Goal: Communication & Community: Share content

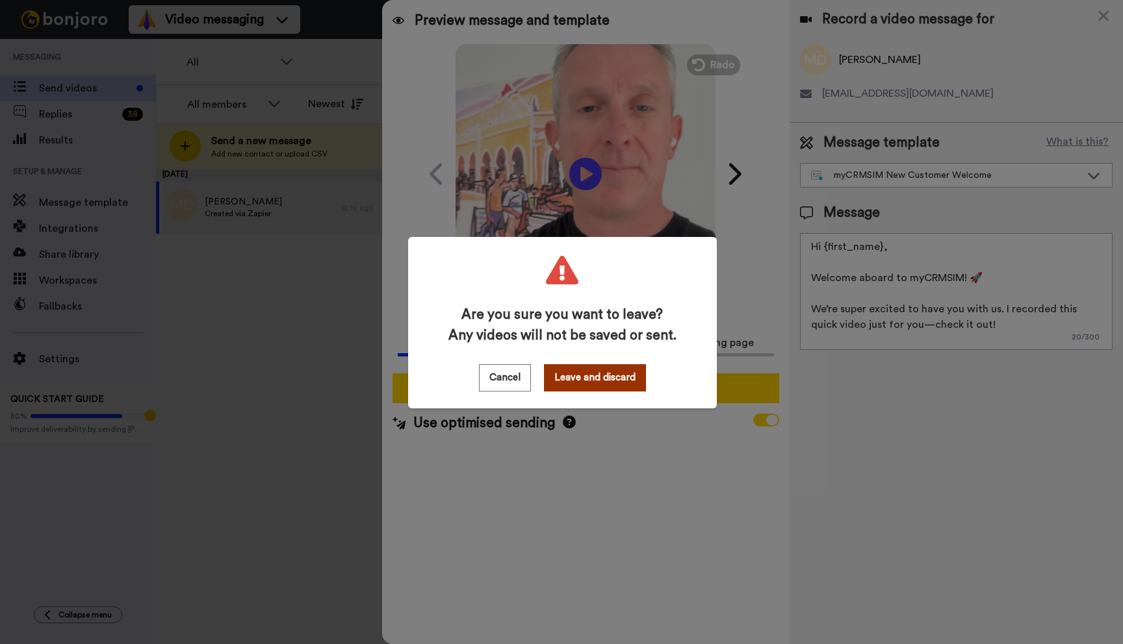
click at [583, 377] on button "Leave and discard" at bounding box center [595, 377] width 102 height 27
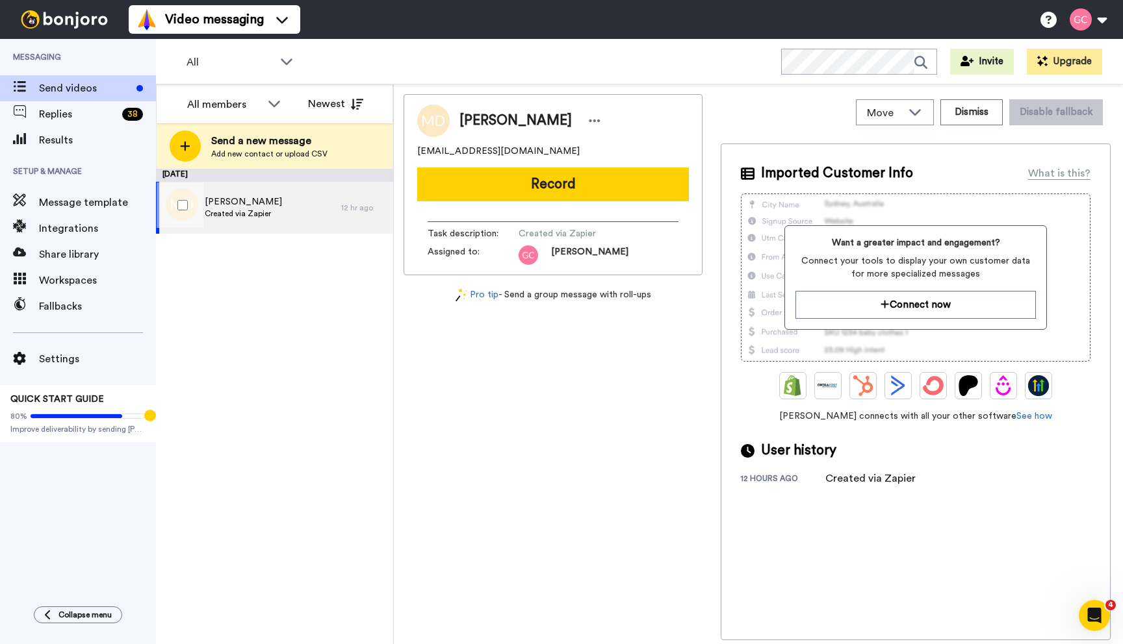
click at [294, 201] on div "Mamadou Diedhiou Created via Zapier" at bounding box center [248, 208] width 185 height 52
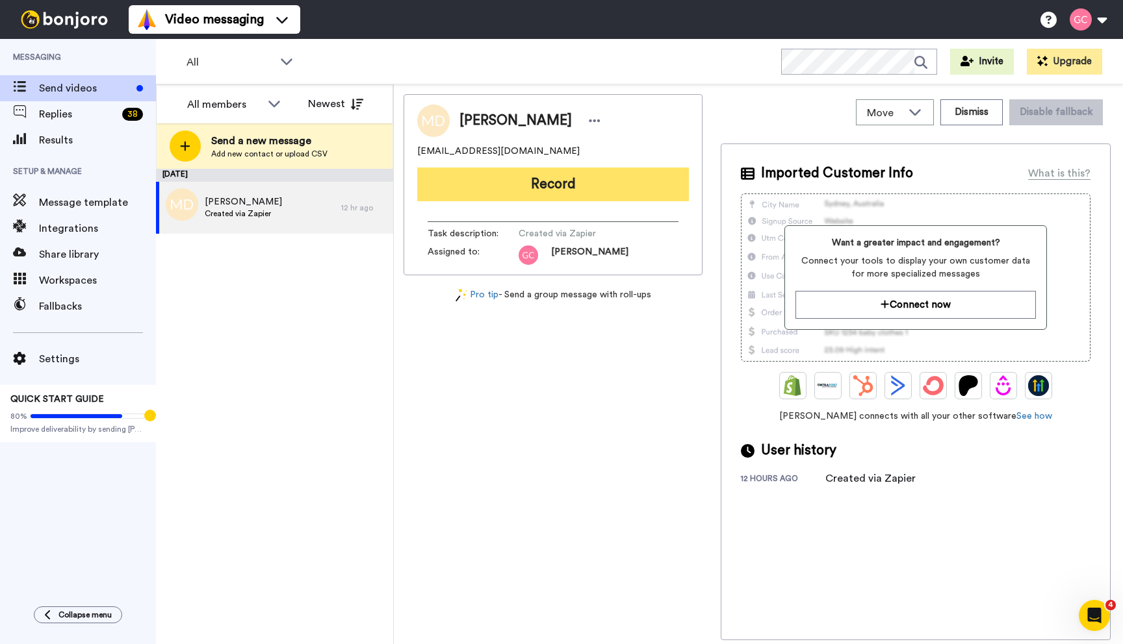
click at [543, 192] on button "Record" at bounding box center [553, 185] width 272 height 34
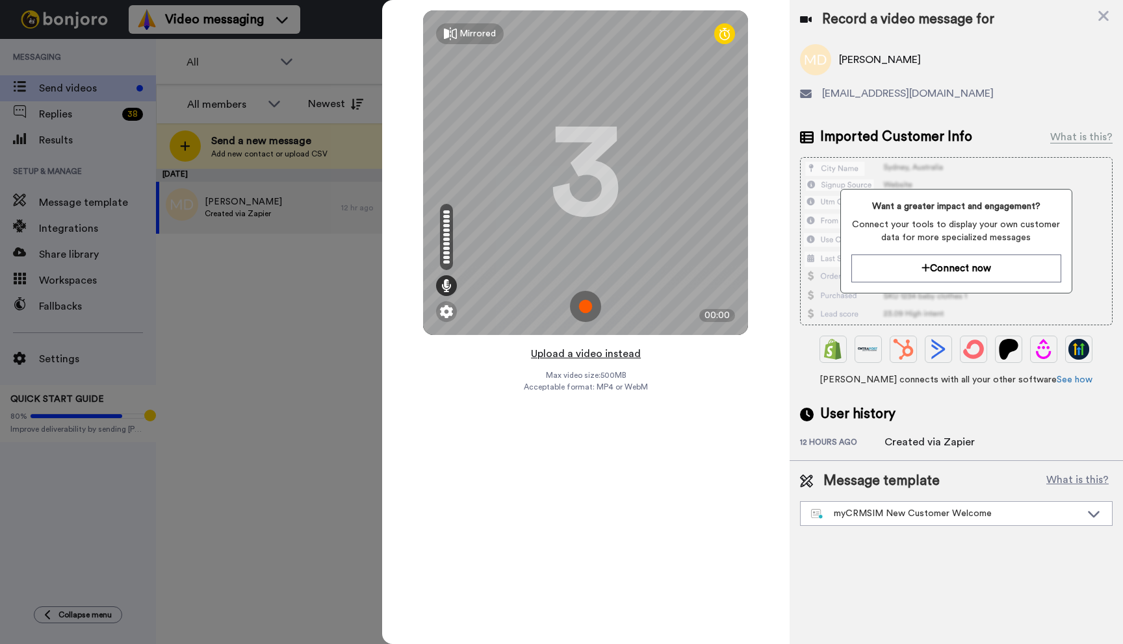
click at [592, 356] on button "Upload a video instead" at bounding box center [586, 354] width 118 height 17
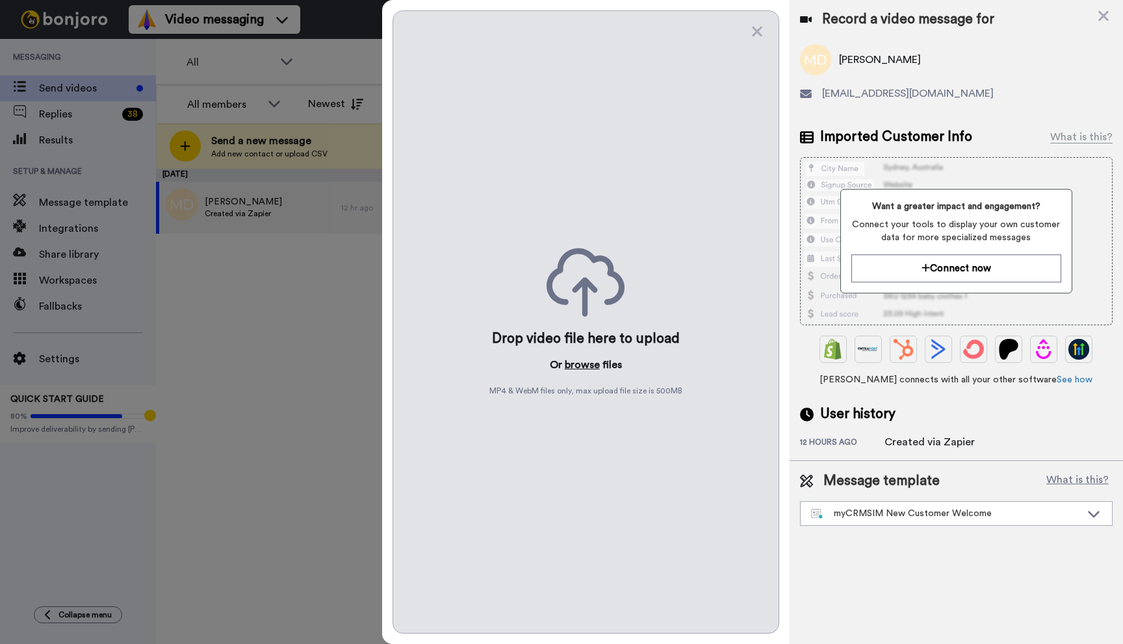
click at [578, 364] on button "browse" at bounding box center [582, 365] width 35 height 16
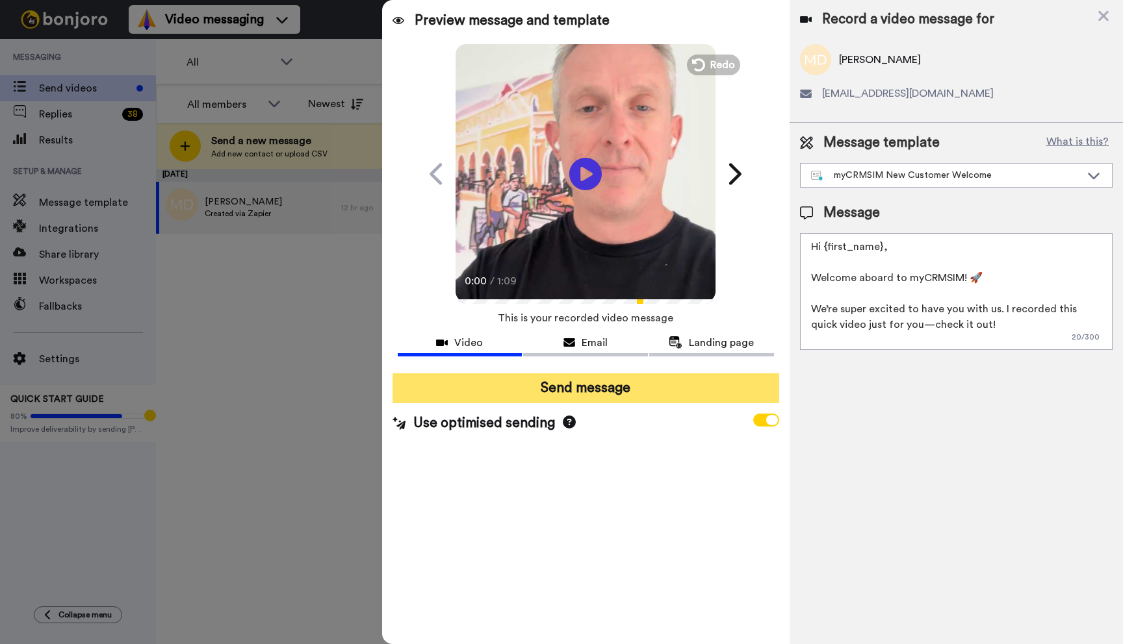
click at [602, 396] on button "Send message" at bounding box center [585, 389] width 387 height 30
